Goal: Information Seeking & Learning: Find contact information

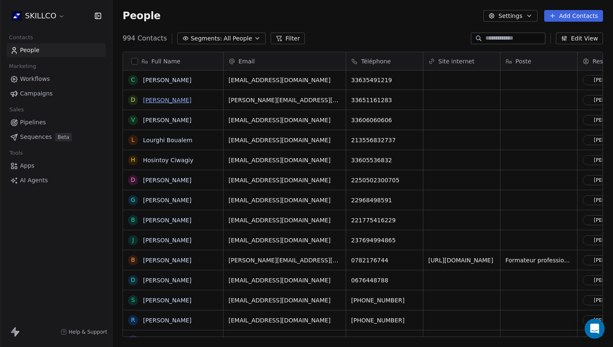
click at [154, 100] on link "[PERSON_NAME]" at bounding box center [167, 100] width 48 height 7
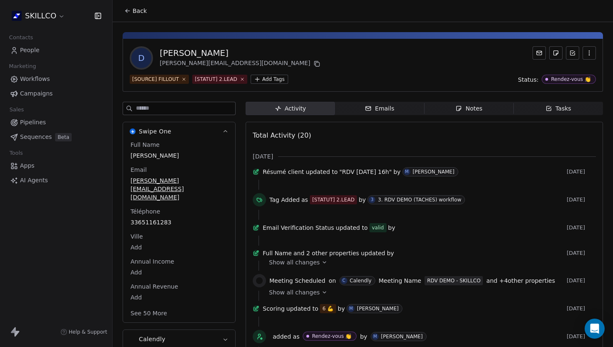
click at [466, 104] on div "Notes" at bounding box center [469, 108] width 27 height 9
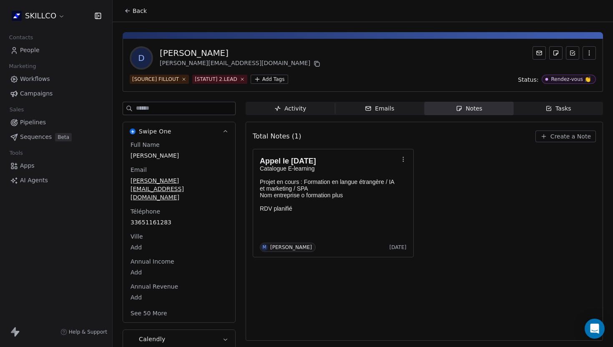
click at [452, 261] on div "Total Notes (1) Create a Note Appel le [DATE] Catalogue E-learning Projet en co…" at bounding box center [424, 231] width 343 height 208
click at [129, 13] on icon at bounding box center [127, 11] width 7 height 7
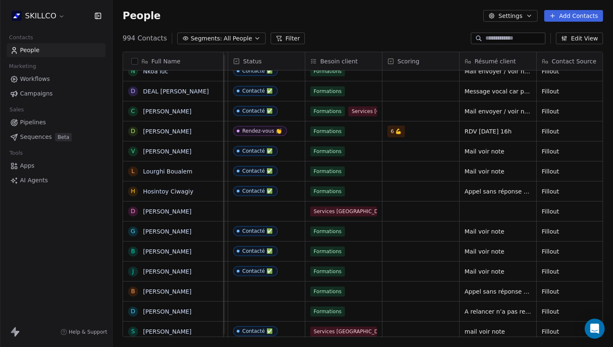
scroll to position [0, 552]
click at [153, 131] on link "[PERSON_NAME]" at bounding box center [167, 131] width 48 height 7
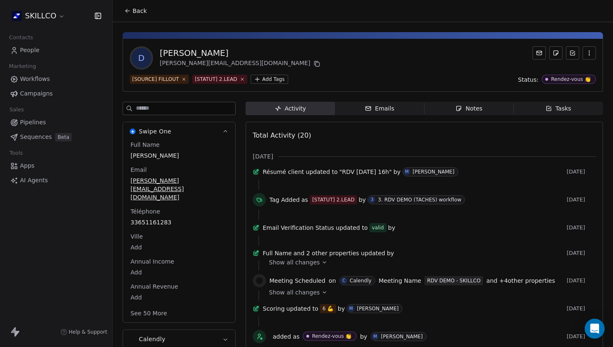
click at [456, 111] on icon "button" at bounding box center [459, 108] width 7 height 7
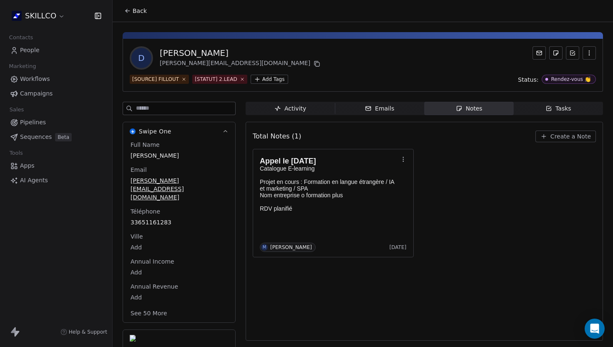
click at [522, 177] on div "Appel le [DATE] Catalogue E-learning Projet en cours : Formation en langue étra…" at bounding box center [424, 203] width 343 height 108
drag, startPoint x: 230, startPoint y: 54, endPoint x: 153, endPoint y: 50, distance: 77.3
click at [153, 50] on div "D [PERSON_NAME] [PERSON_NAME][EMAIL_ADDRESS][DOMAIN_NAME]" at bounding box center [226, 57] width 192 height 23
copy div "[PERSON_NAME]"
click at [274, 65] on div "D [PERSON_NAME] [PERSON_NAME][EMAIL_ADDRESS][DOMAIN_NAME]" at bounding box center [363, 57] width 466 height 23
